Goal: Task Accomplishment & Management: Manage account settings

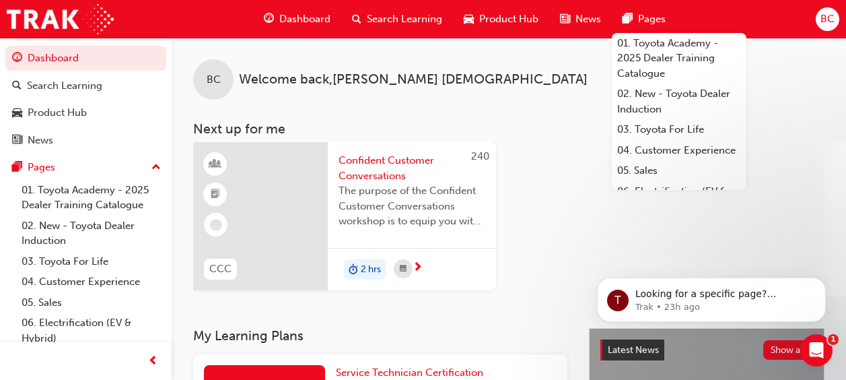
click at [825, 18] on span "BC" at bounding box center [827, 18] width 14 height 15
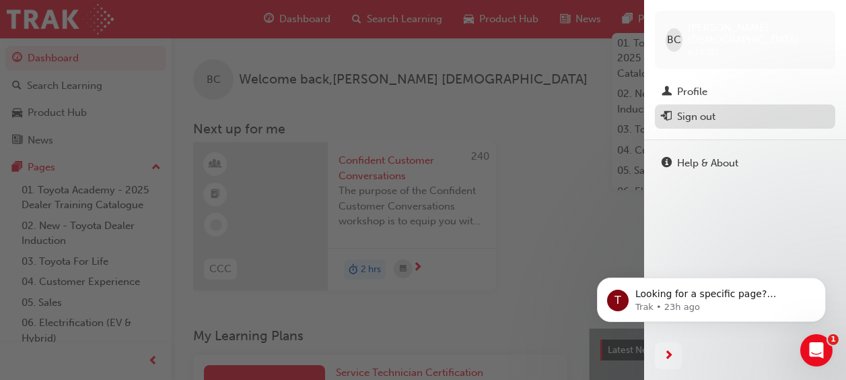
click at [716, 108] on div "Sign out" at bounding box center [745, 116] width 167 height 17
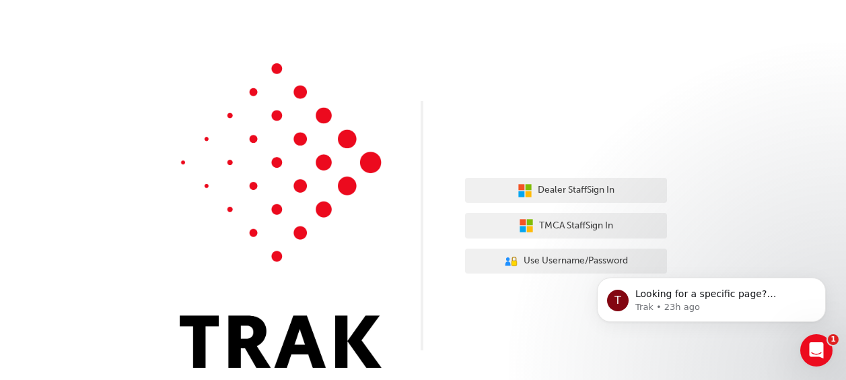
scroll to position [26, 0]
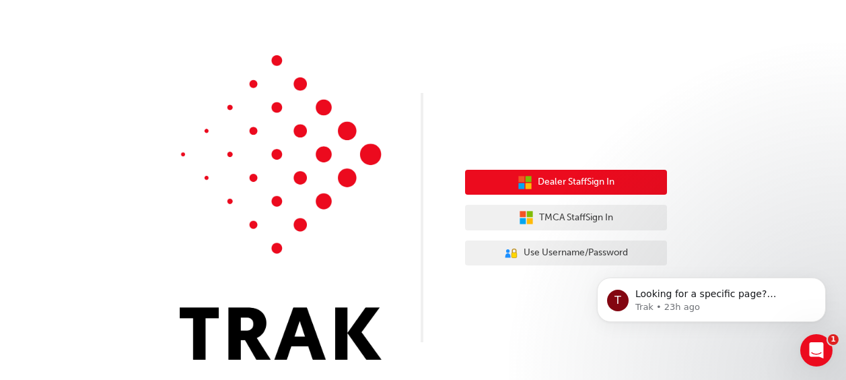
click at [556, 184] on span "Dealer Staff Sign In" at bounding box center [576, 181] width 77 height 15
